Goal: Task Accomplishment & Management: Use online tool/utility

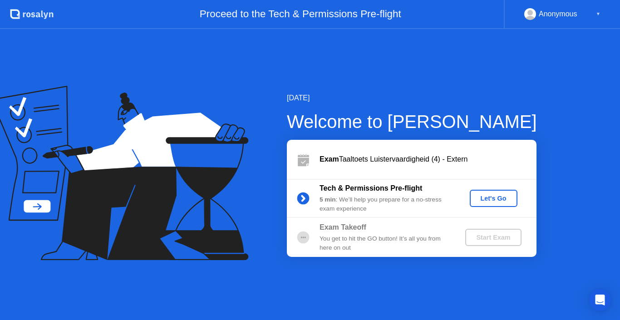
click at [491, 199] on div "Let's Go" at bounding box center [493, 198] width 40 height 7
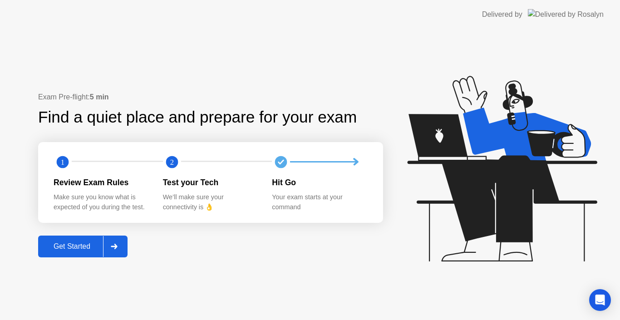
click at [72, 247] on div "Get Started" at bounding box center [72, 246] width 62 height 8
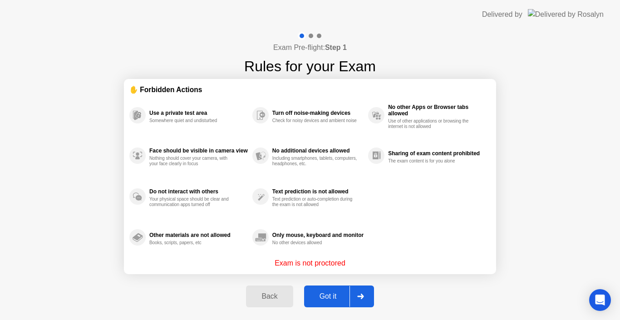
click at [331, 300] on div "Got it" at bounding box center [328, 296] width 43 height 8
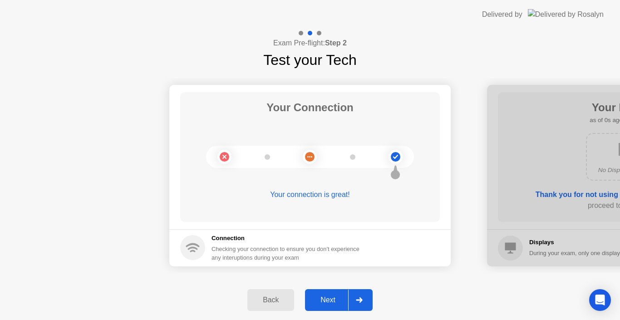
click at [331, 300] on div "Next" at bounding box center [328, 300] width 40 height 8
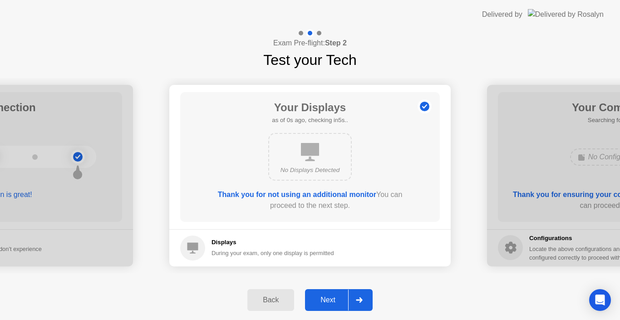
click at [331, 300] on div "Next" at bounding box center [328, 300] width 40 height 8
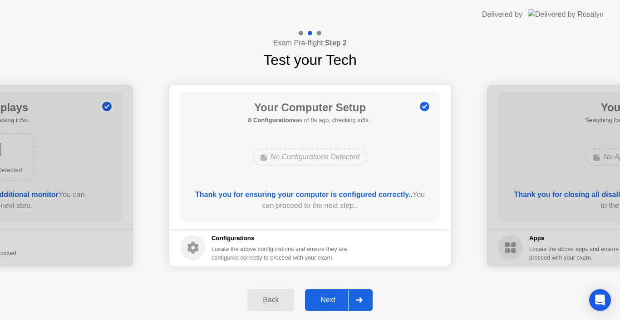
click at [331, 300] on div "Next" at bounding box center [328, 300] width 40 height 8
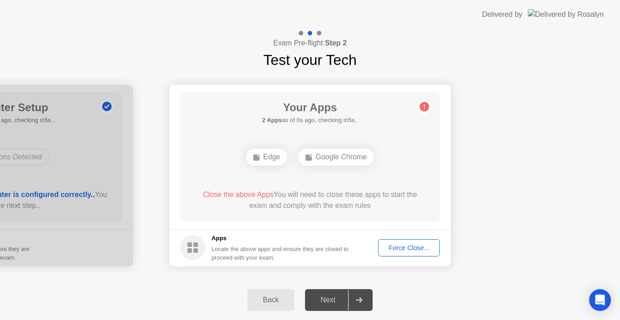
click at [331, 300] on div "Next" at bounding box center [328, 300] width 40 height 8
click at [412, 251] on div "Force Close..." at bounding box center [408, 247] width 55 height 7
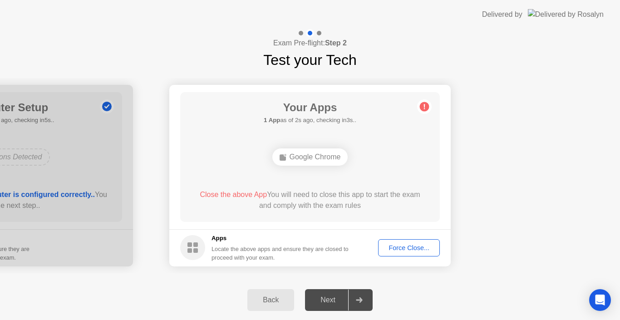
click at [407, 246] on div "Force Close..." at bounding box center [408, 247] width 55 height 7
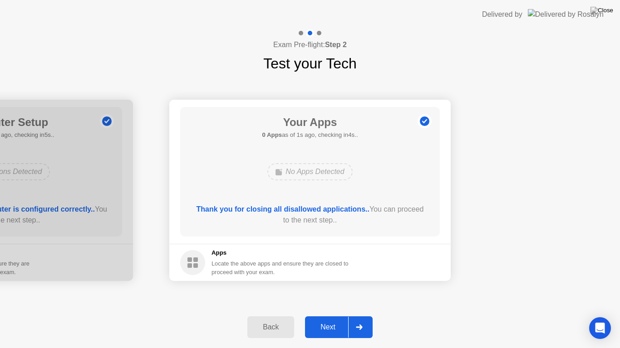
click at [337, 319] on div "Next" at bounding box center [328, 327] width 40 height 8
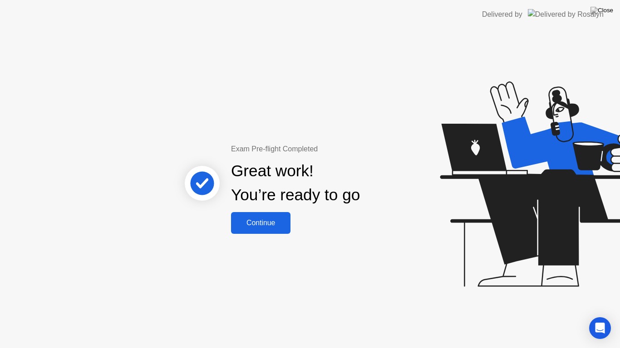
click at [256, 224] on div "Continue" at bounding box center [261, 223] width 54 height 8
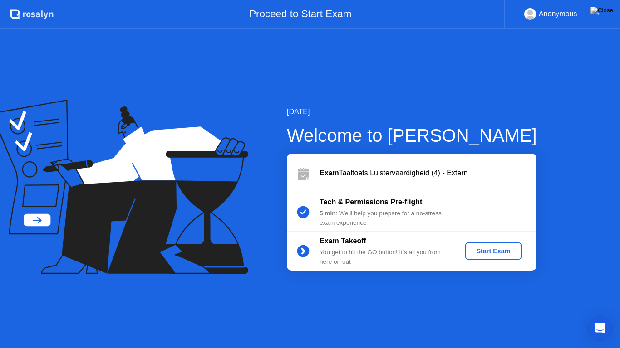
click at [494, 249] on div "Start Exam" at bounding box center [493, 251] width 49 height 7
